Goal: Find specific page/section: Find specific page/section

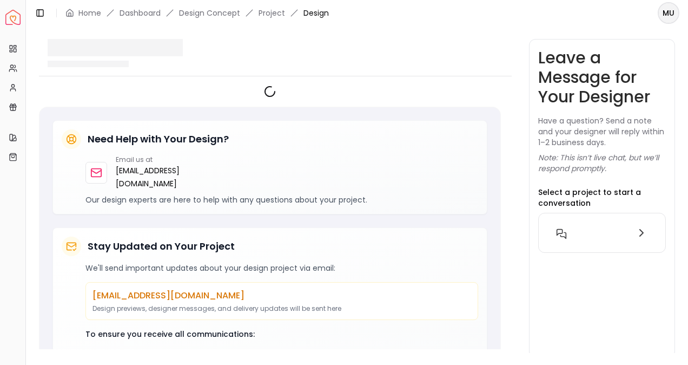
click at [673, 18] on html "Spacejoy Dashboard Overview Projects My Referrals My Profile Gift Card Balance …" at bounding box center [344, 182] width 688 height 365
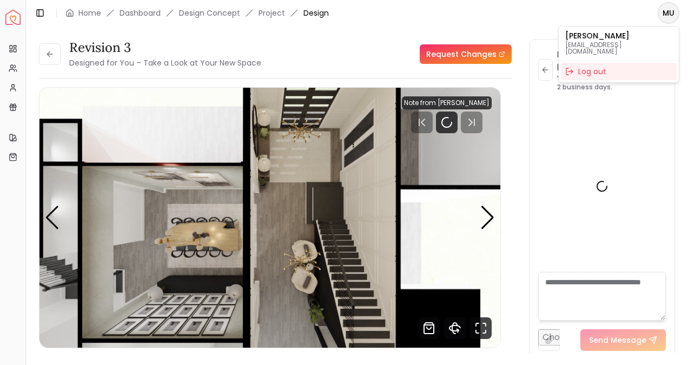
scroll to position [802, 0]
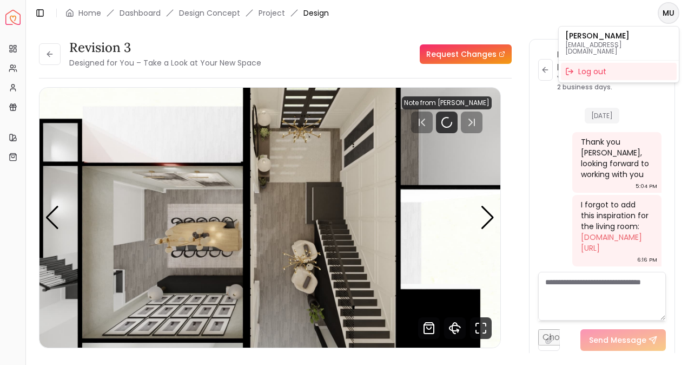
click at [42, 51] on html "Spacejoy Dashboard Overview Projects My Referrals My Profile Gift Card Balance …" at bounding box center [344, 182] width 688 height 365
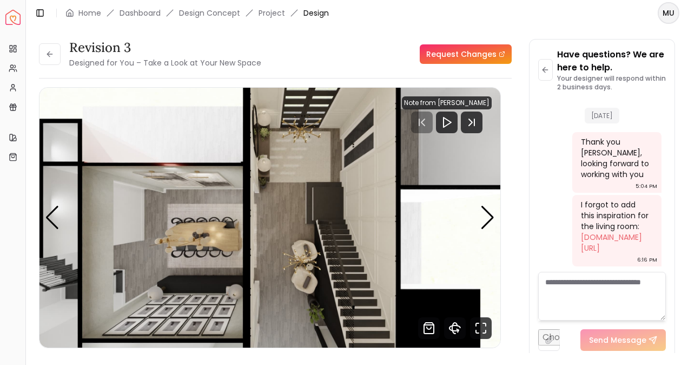
click at [663, 22] on html "Spacejoy Dashboard Overview Projects My Referrals My Profile Gift Card Balance …" at bounding box center [344, 182] width 688 height 365
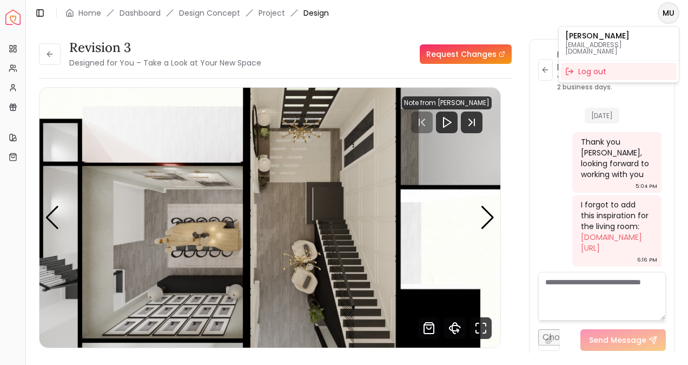
click at [44, 55] on html "Spacejoy Dashboard Overview Projects My Referrals My Profile Gift Card Balance …" at bounding box center [344, 182] width 688 height 365
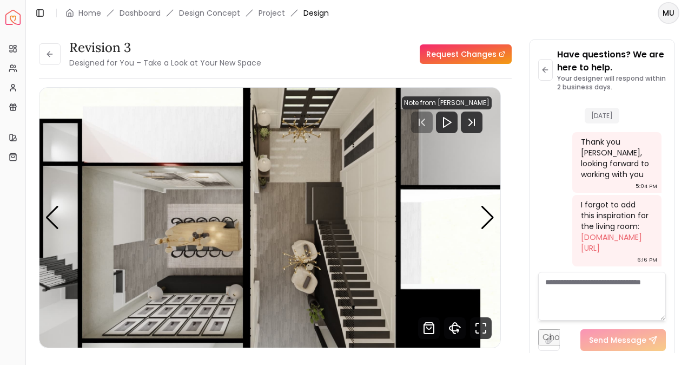
click at [44, 55] on button at bounding box center [50, 54] width 22 height 22
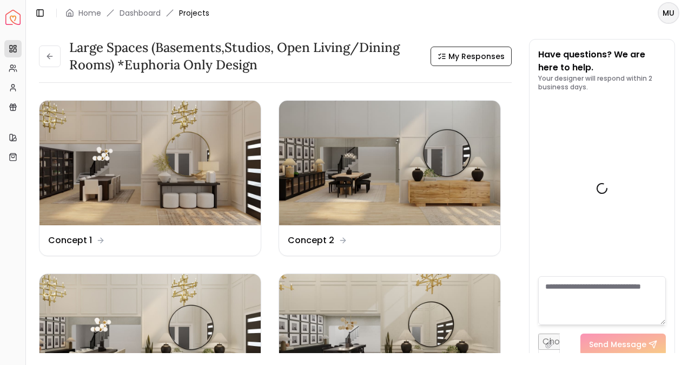
click at [44, 55] on button at bounding box center [50, 56] width 22 height 22
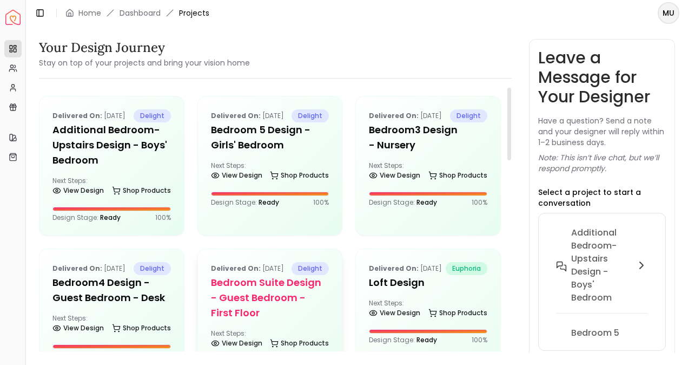
click at [247, 320] on h5 "Bedroom Suite design - Guest Bedroom - First Floor" at bounding box center [270, 297] width 119 height 45
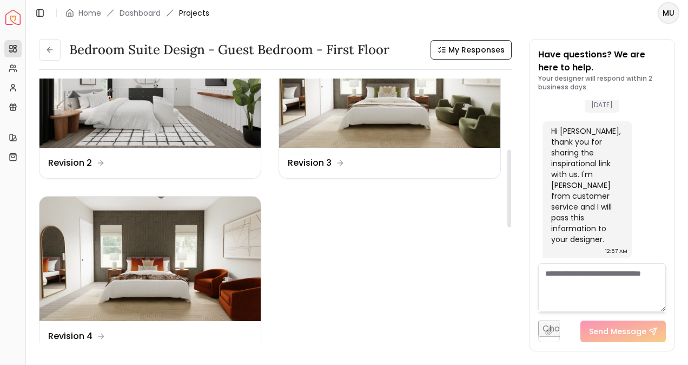
scroll to position [240, 0]
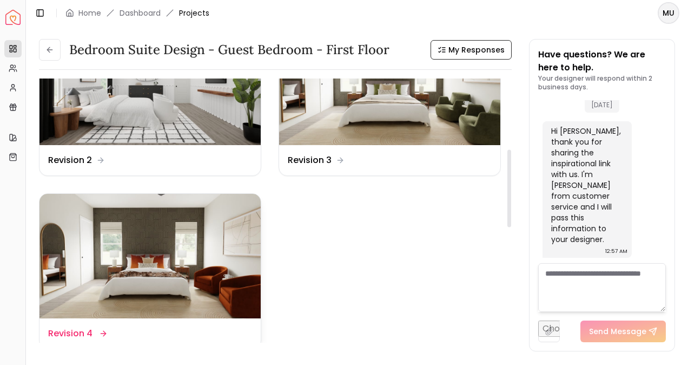
click at [165, 272] on img at bounding box center [150, 256] width 221 height 124
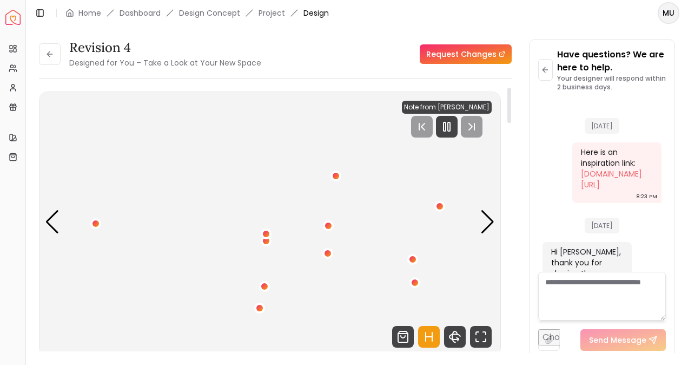
scroll to position [122, 0]
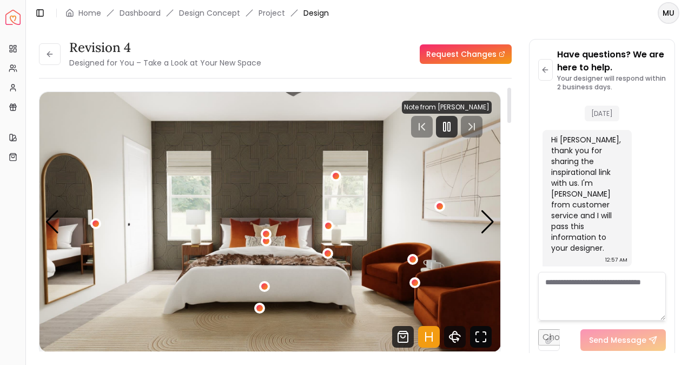
click at [483, 338] on icon "Fullscreen" at bounding box center [481, 337] width 22 height 22
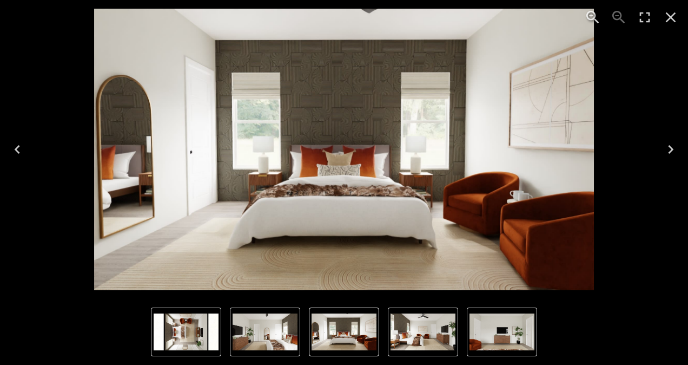
click at [673, 17] on icon "Close" at bounding box center [670, 17] width 17 height 17
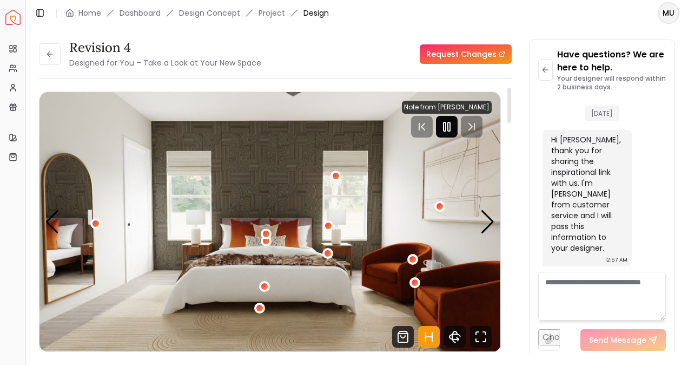
click at [445, 130] on rect "Pause" at bounding box center [445, 126] width 2 height 9
click at [478, 335] on icon "Fullscreen" at bounding box center [481, 337] width 22 height 22
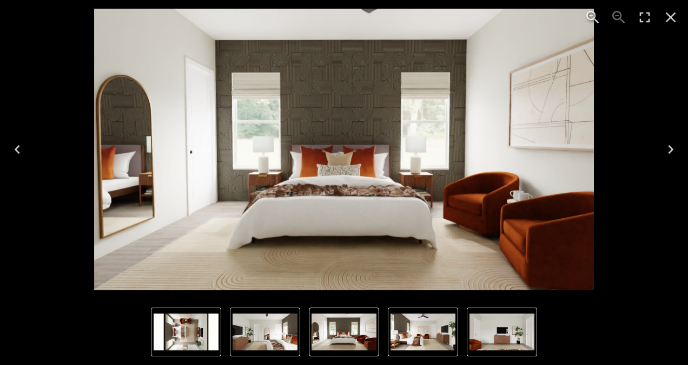
click at [666, 19] on icon "Close" at bounding box center [670, 17] width 17 height 17
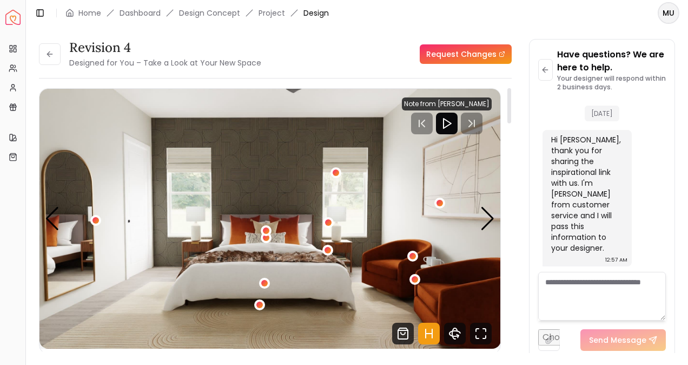
scroll to position [0, 0]
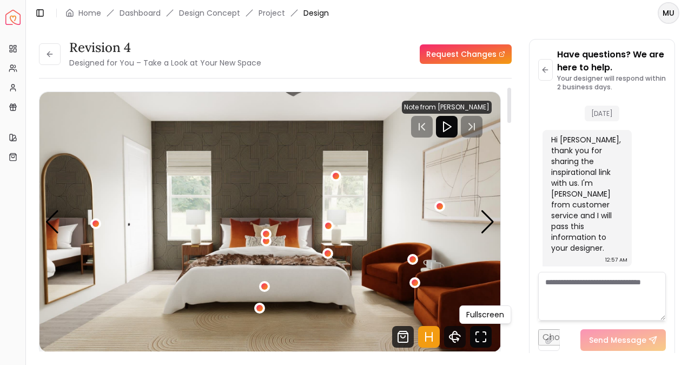
click at [479, 342] on icon "Fullscreen" at bounding box center [481, 337] width 22 height 22
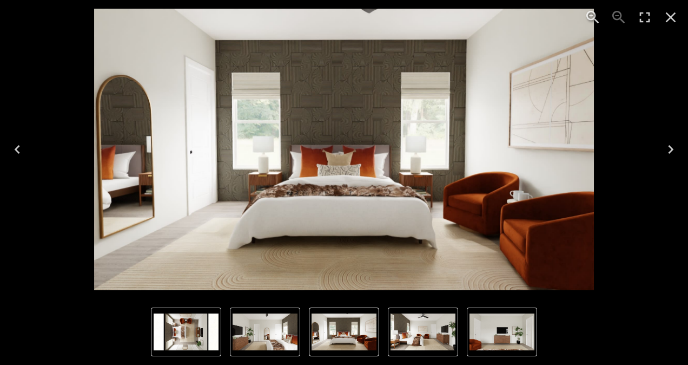
click at [674, 18] on icon "Close" at bounding box center [670, 17] width 17 height 17
